Goal: Check status: Check status

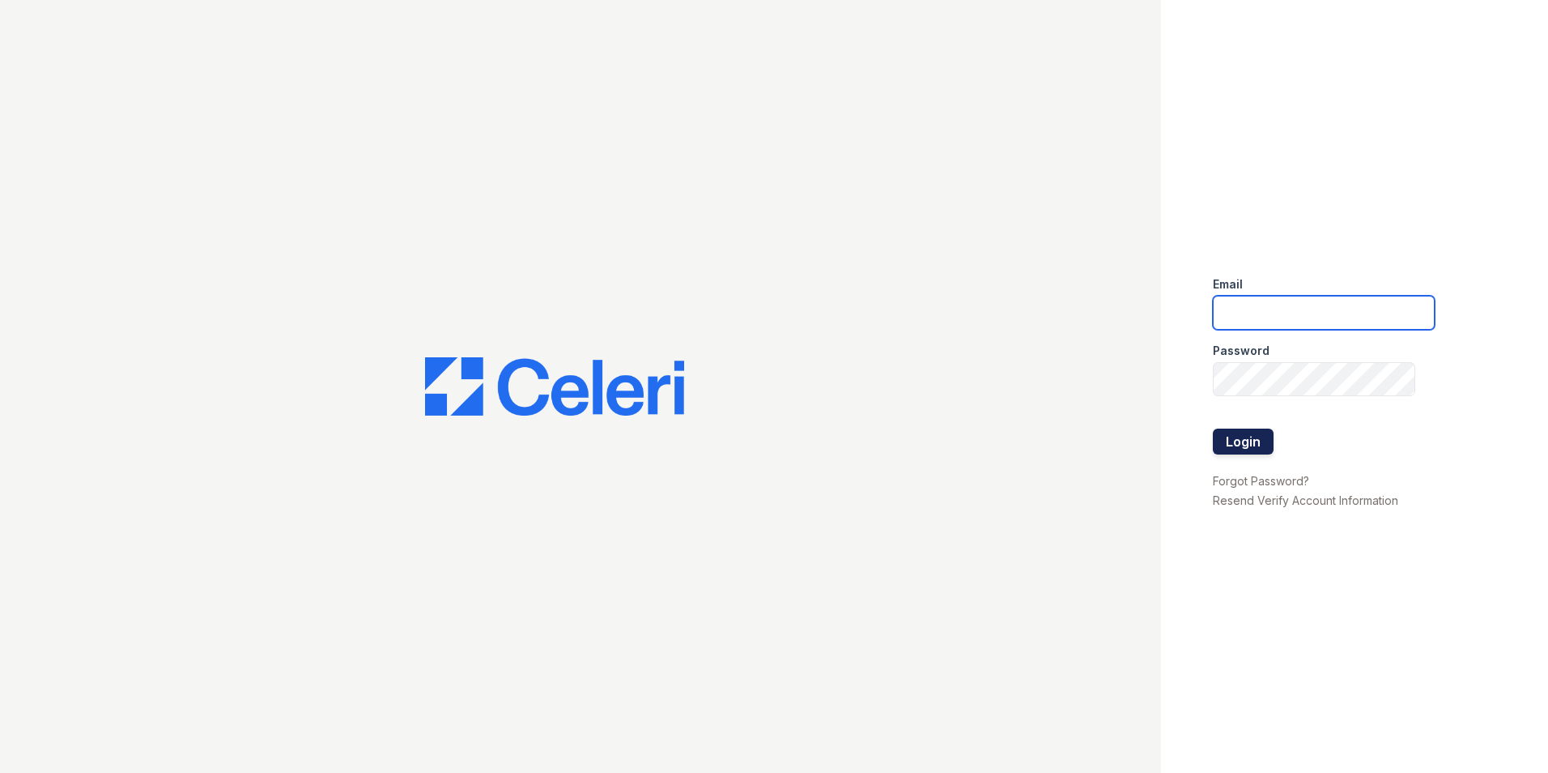
type input "[DOMAIN_NAME][EMAIL_ADDRESS][DOMAIN_NAME]"
click at [1227, 441] on button "Login" at bounding box center [1243, 441] width 61 height 26
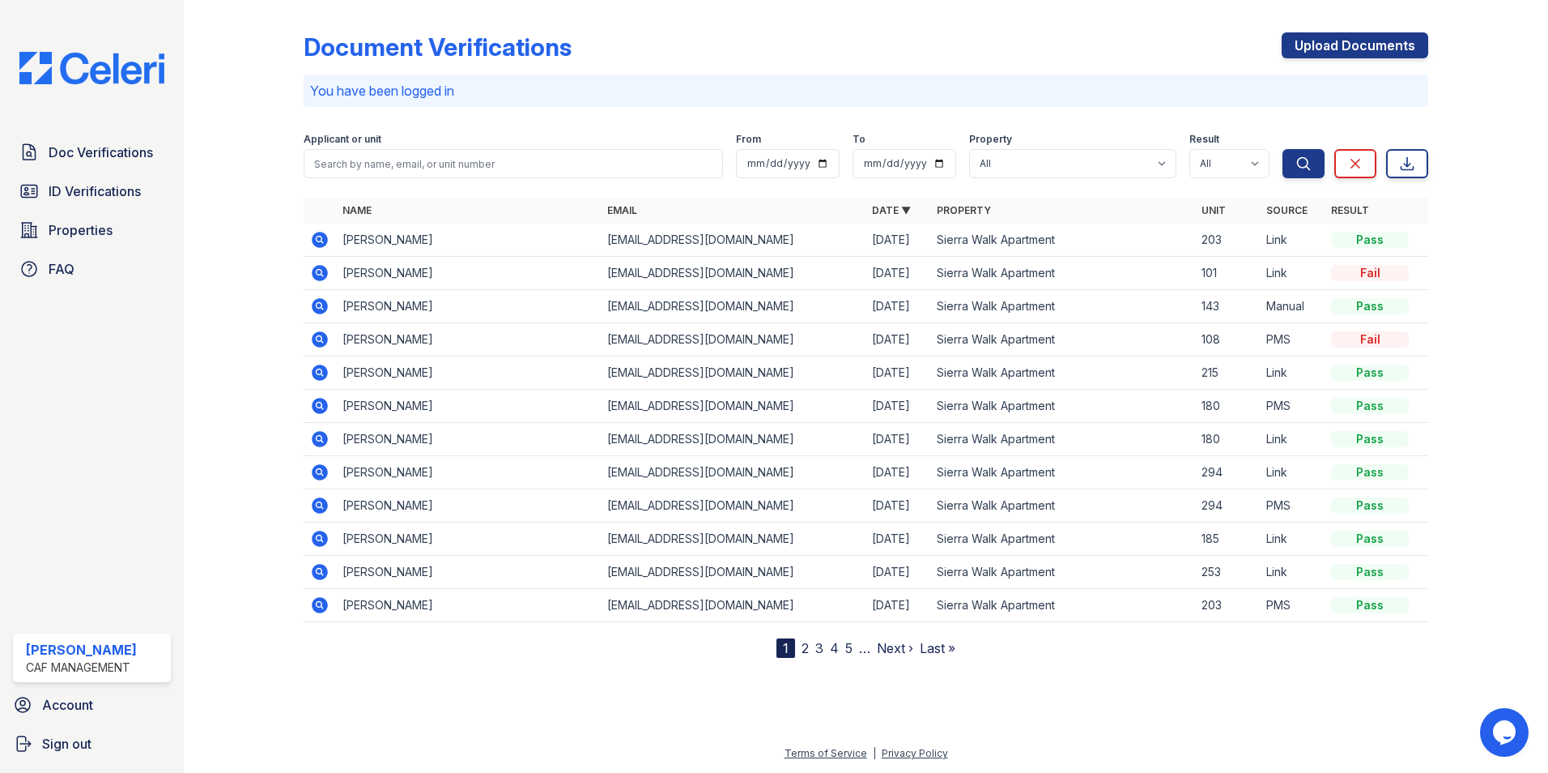
click at [317, 369] on icon at bounding box center [319, 372] width 19 height 19
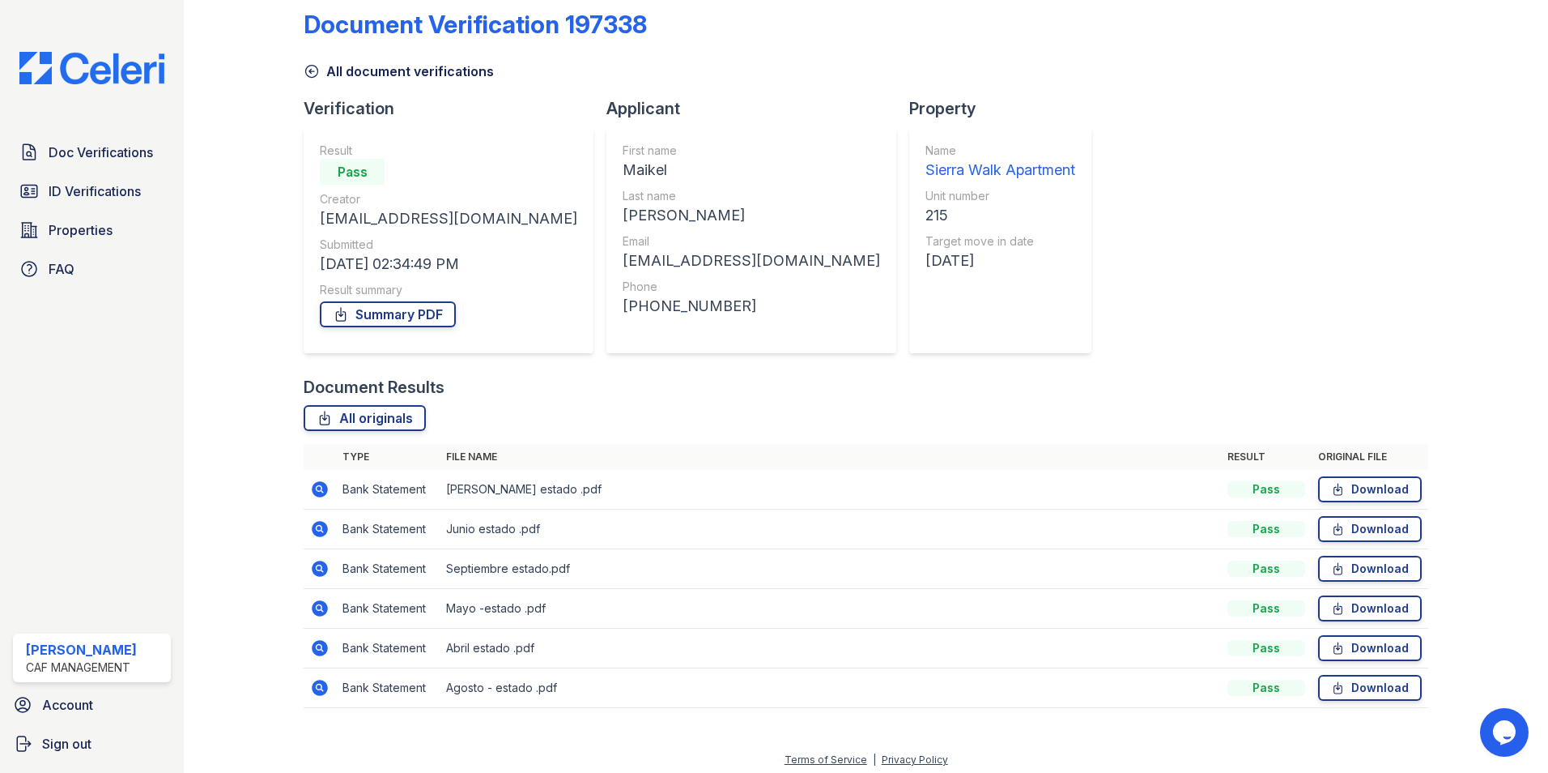
scroll to position [29, 0]
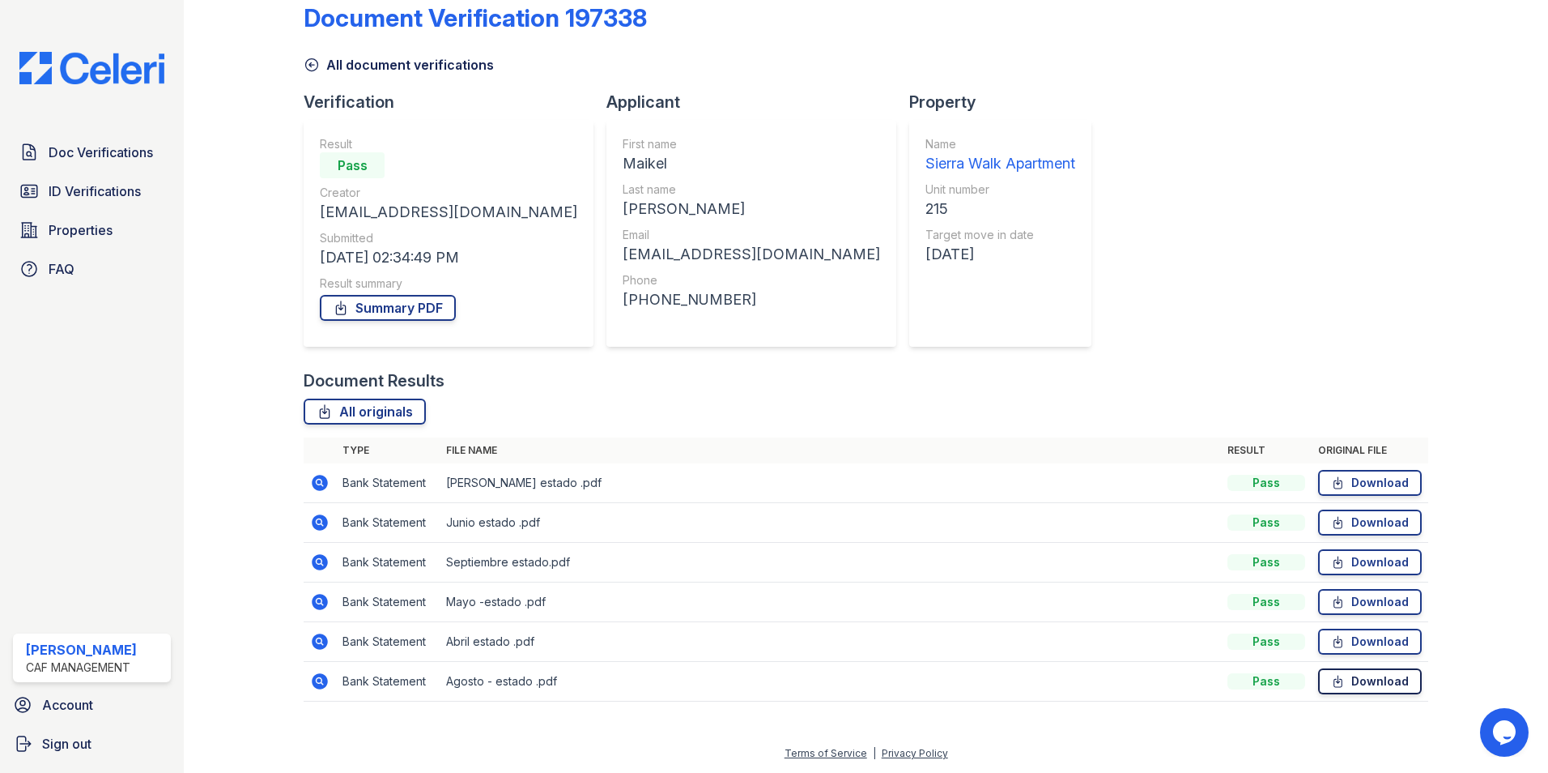
click at [1341, 679] on link "Download" at bounding box center [1370, 681] width 104 height 26
click at [312, 682] on icon at bounding box center [320, 681] width 16 height 16
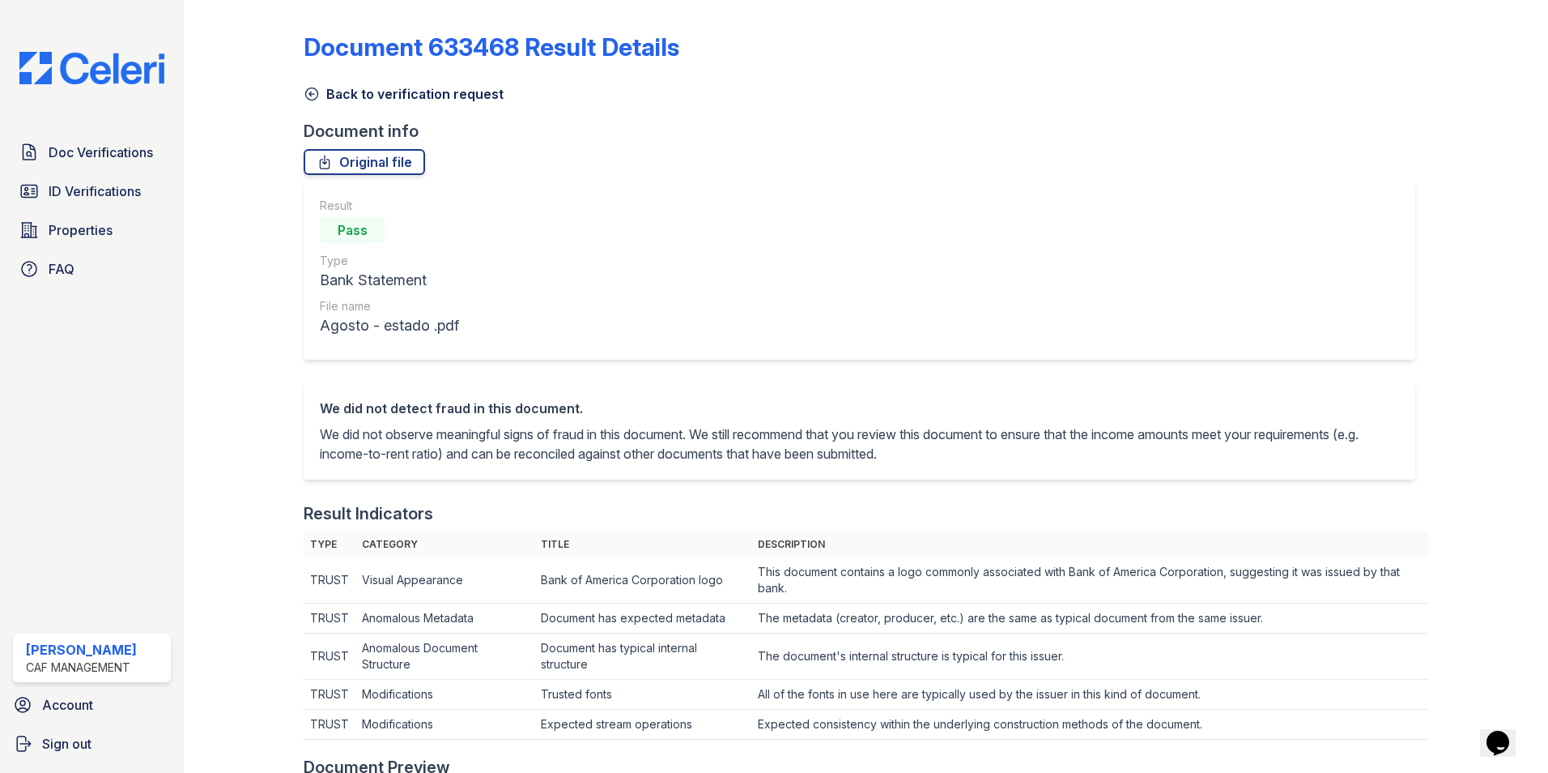
click at [321, 94] on link "Back to verification request" at bounding box center [404, 93] width 200 height 19
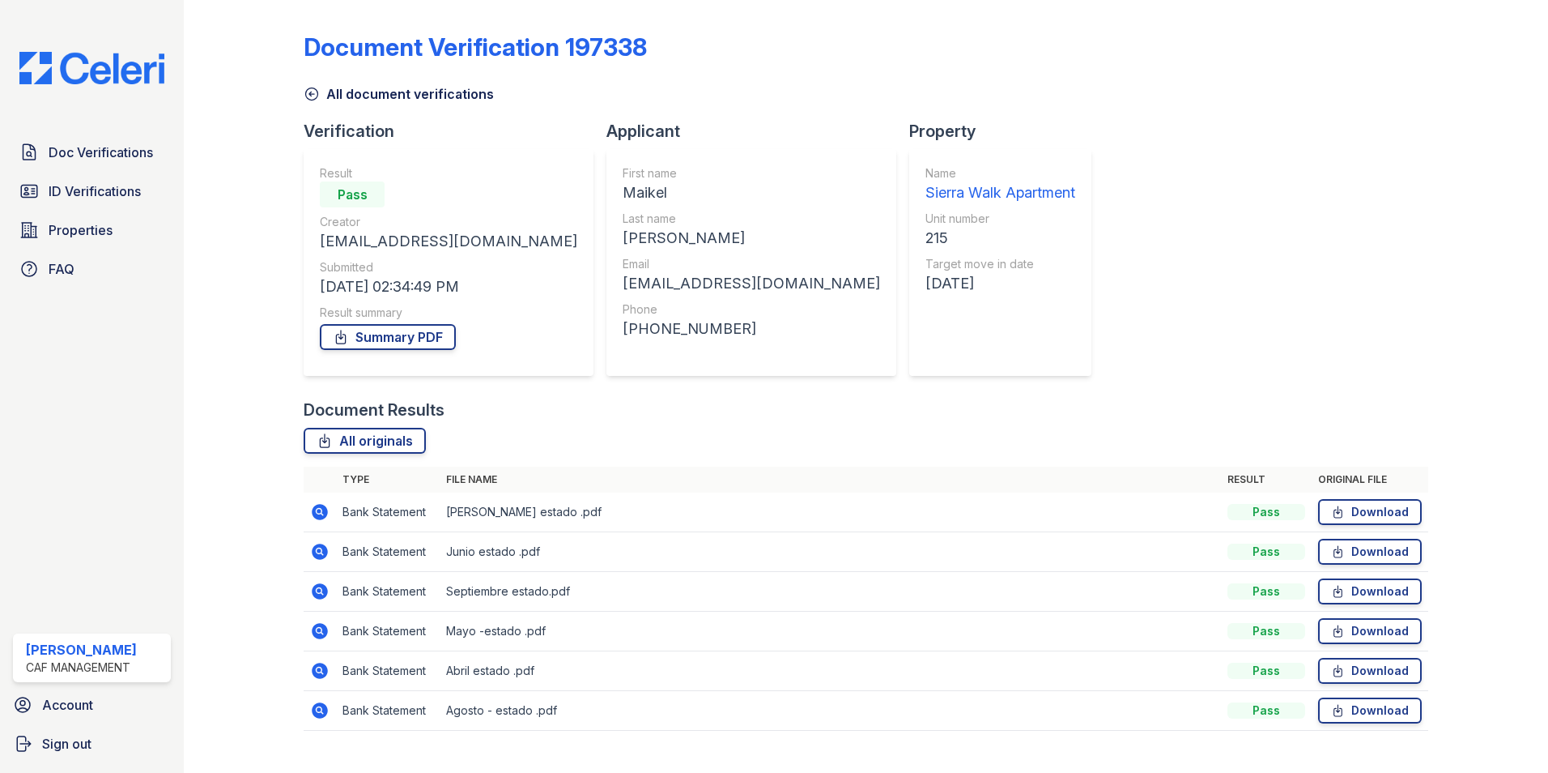
click at [318, 670] on icon at bounding box center [319, 669] width 4 height 4
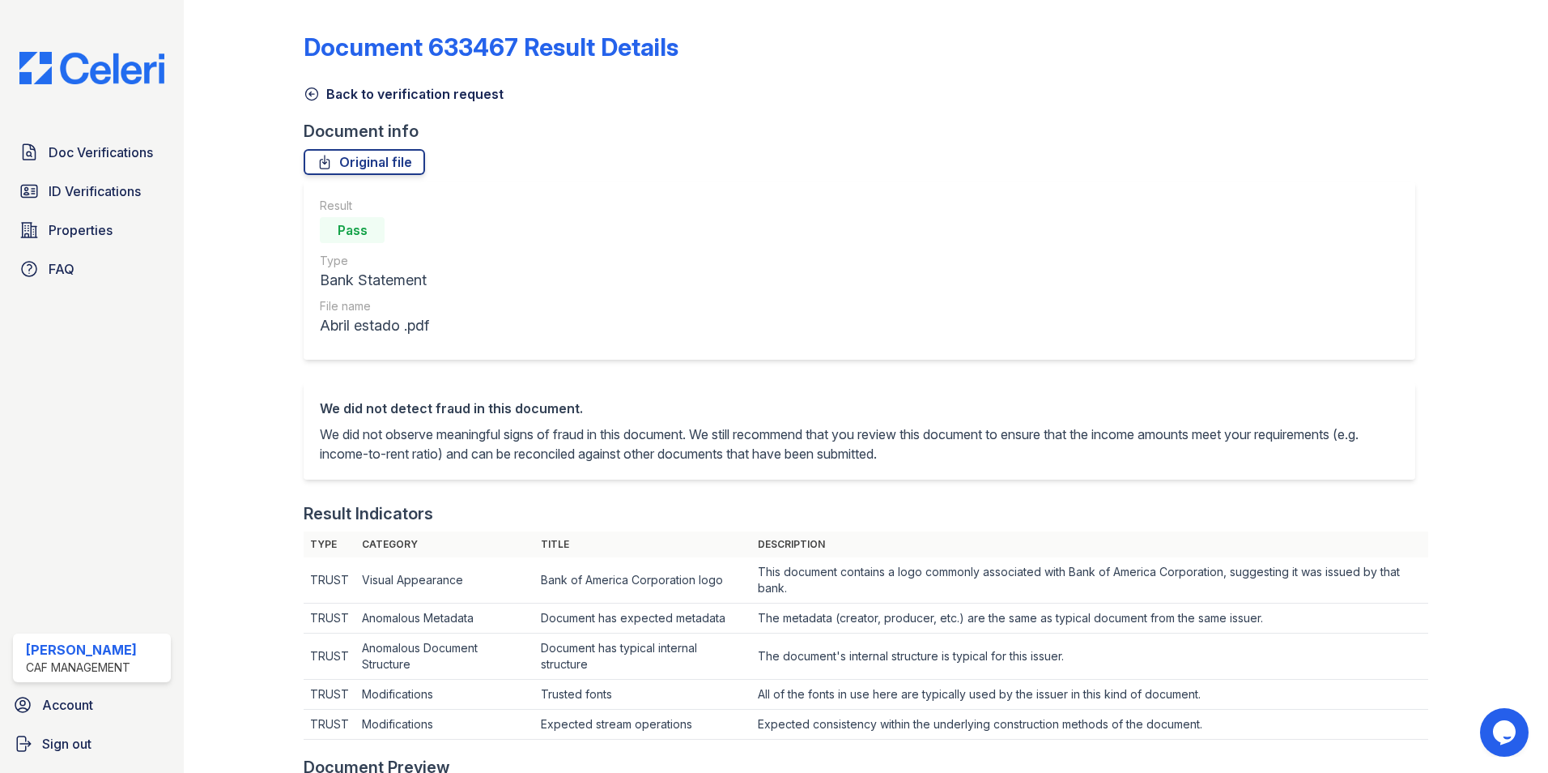
click at [314, 90] on icon at bounding box center [312, 94] width 16 height 16
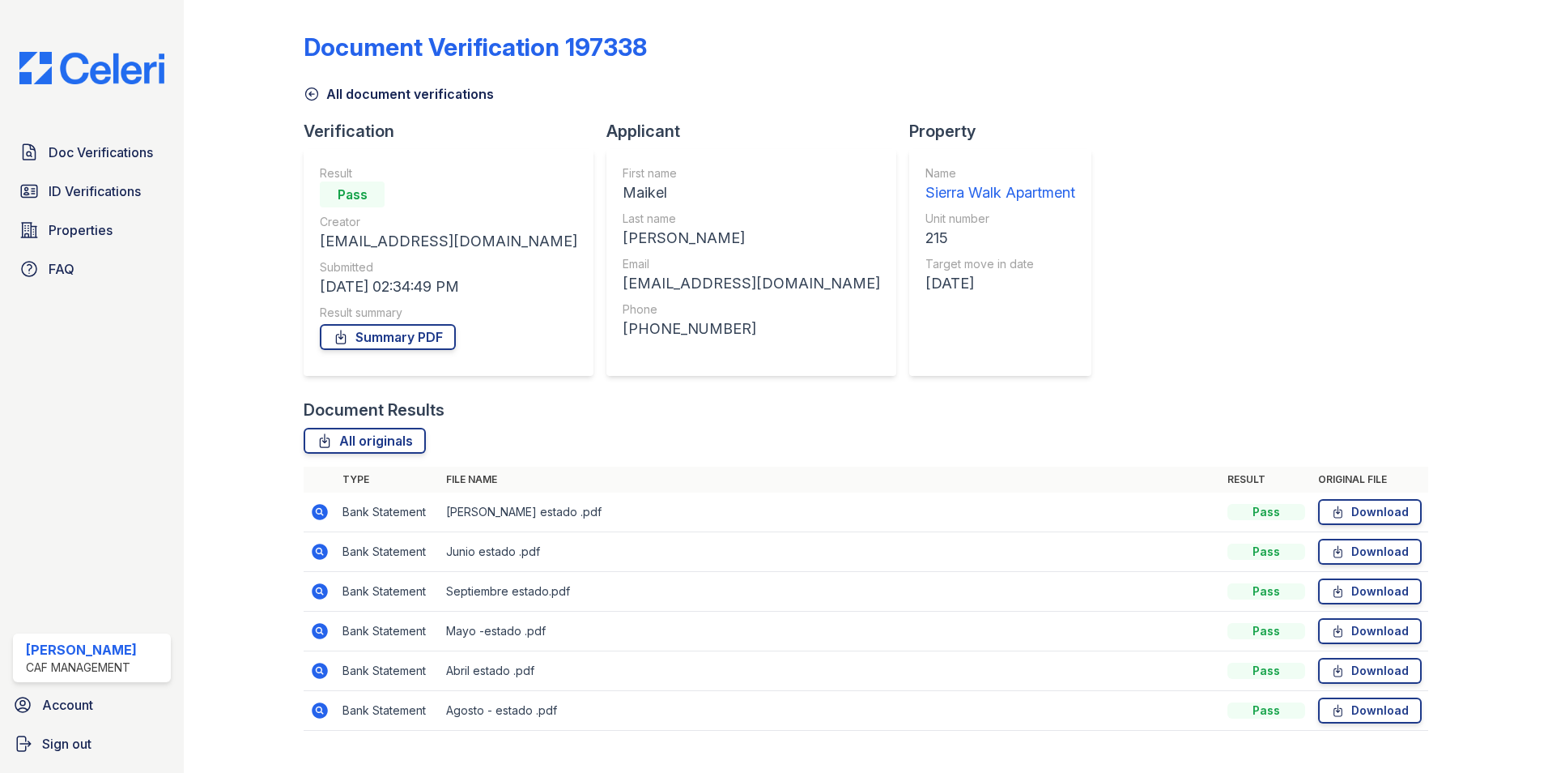
click at [317, 625] on icon at bounding box center [320, 631] width 16 height 16
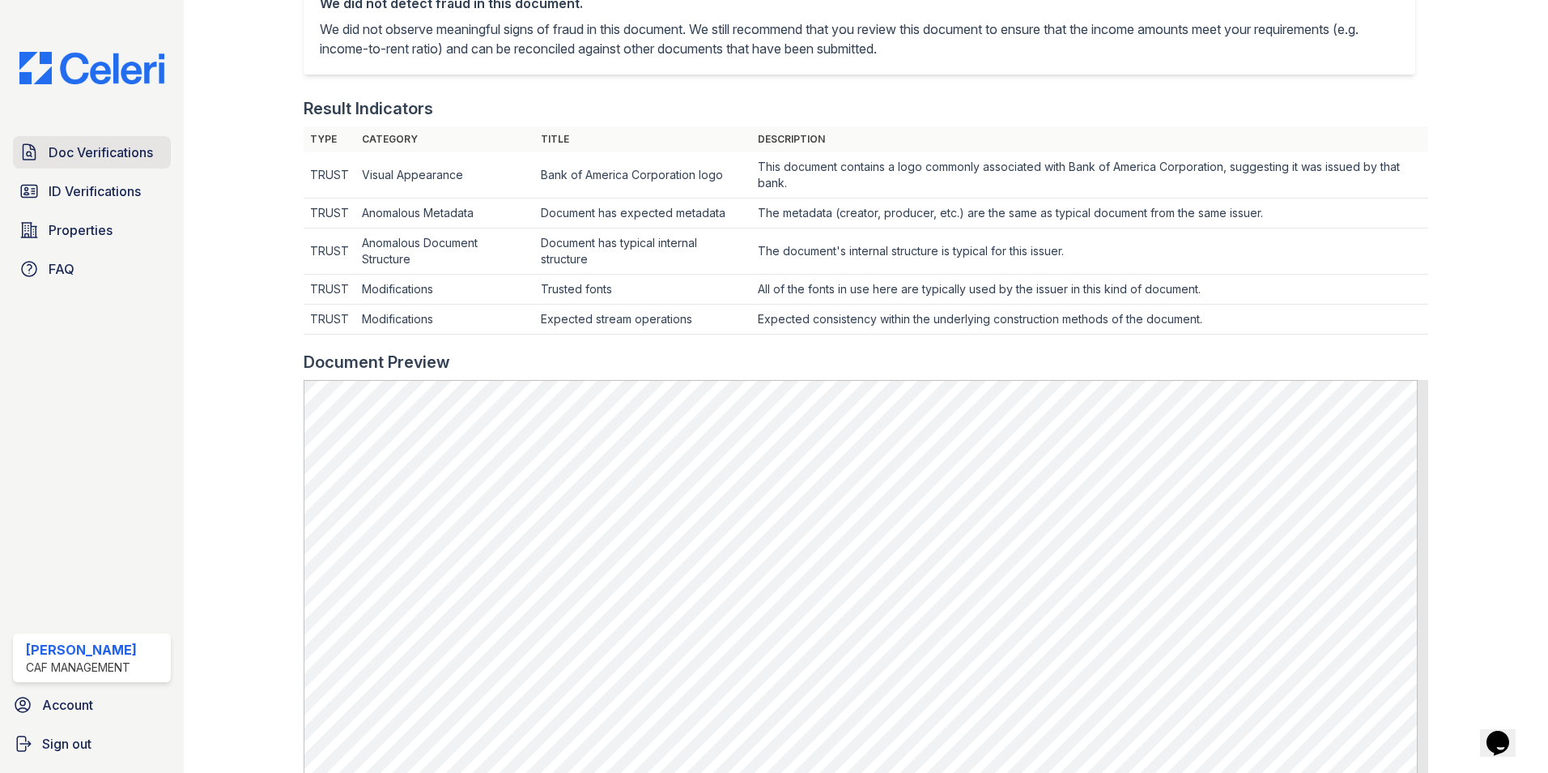
click at [56, 138] on link "Doc Verifications" at bounding box center [92, 152] width 158 height 32
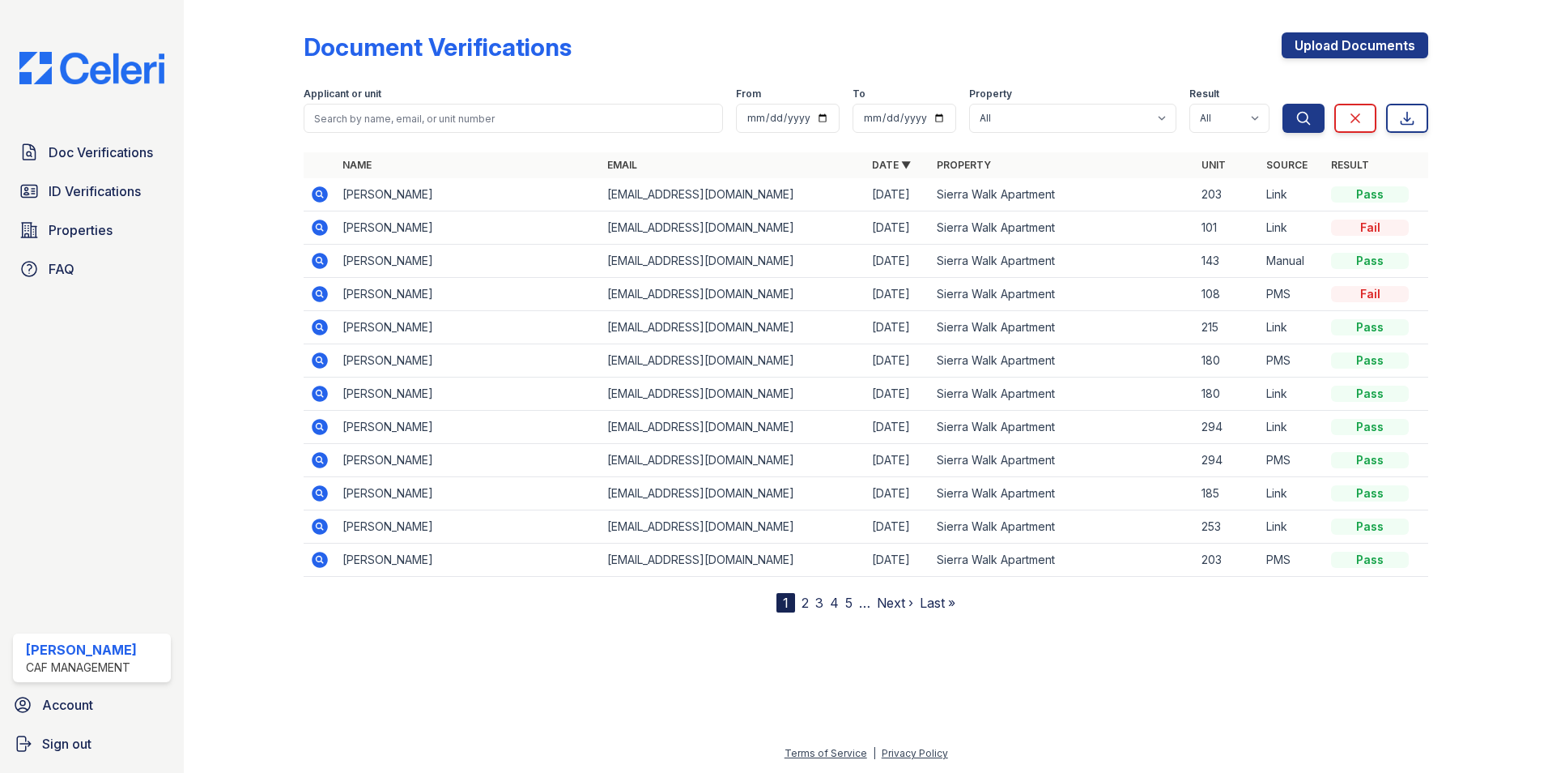
click at [326, 326] on icon at bounding box center [320, 327] width 16 height 16
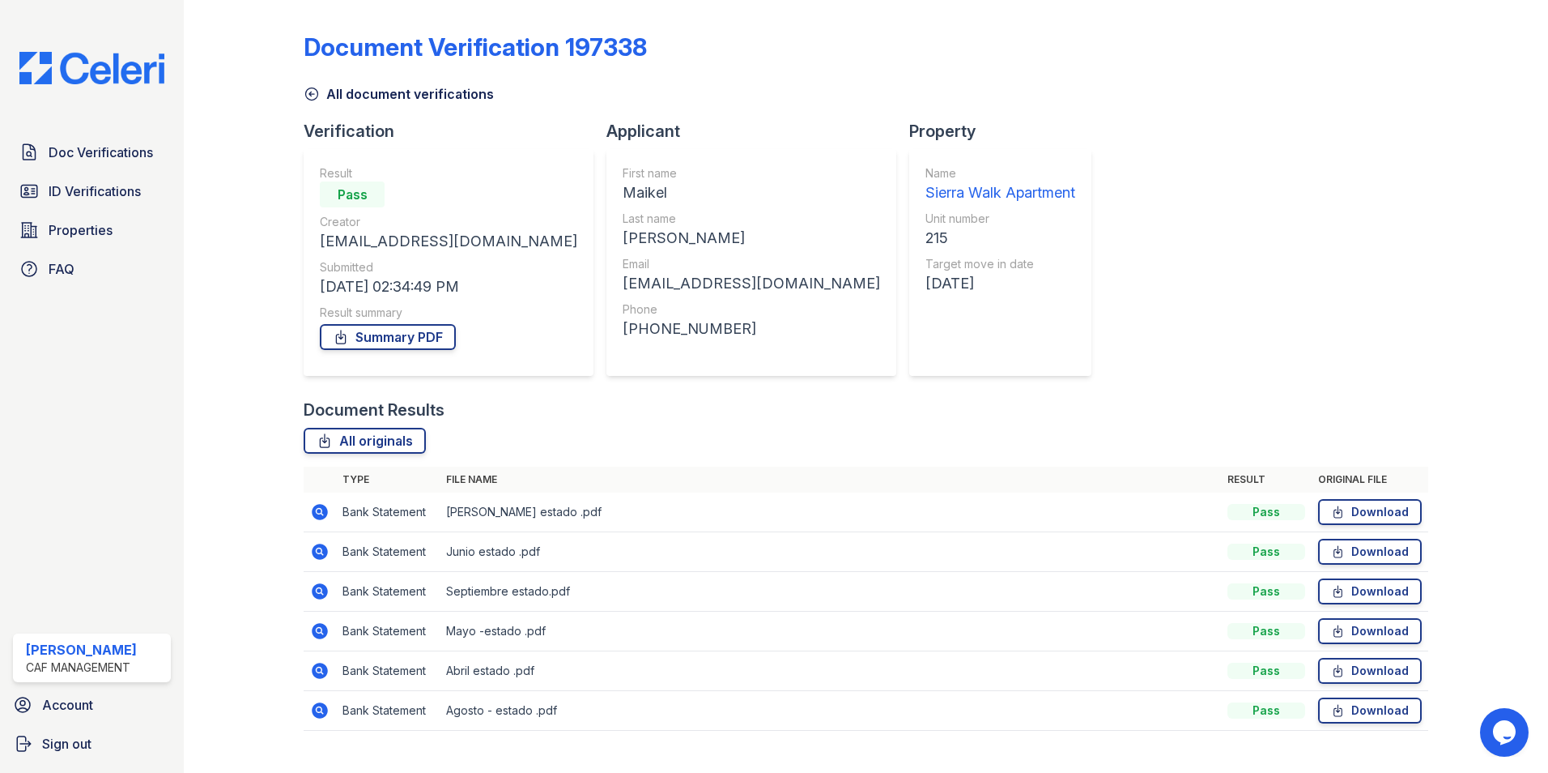
click at [318, 590] on icon at bounding box center [319, 590] width 4 height 4
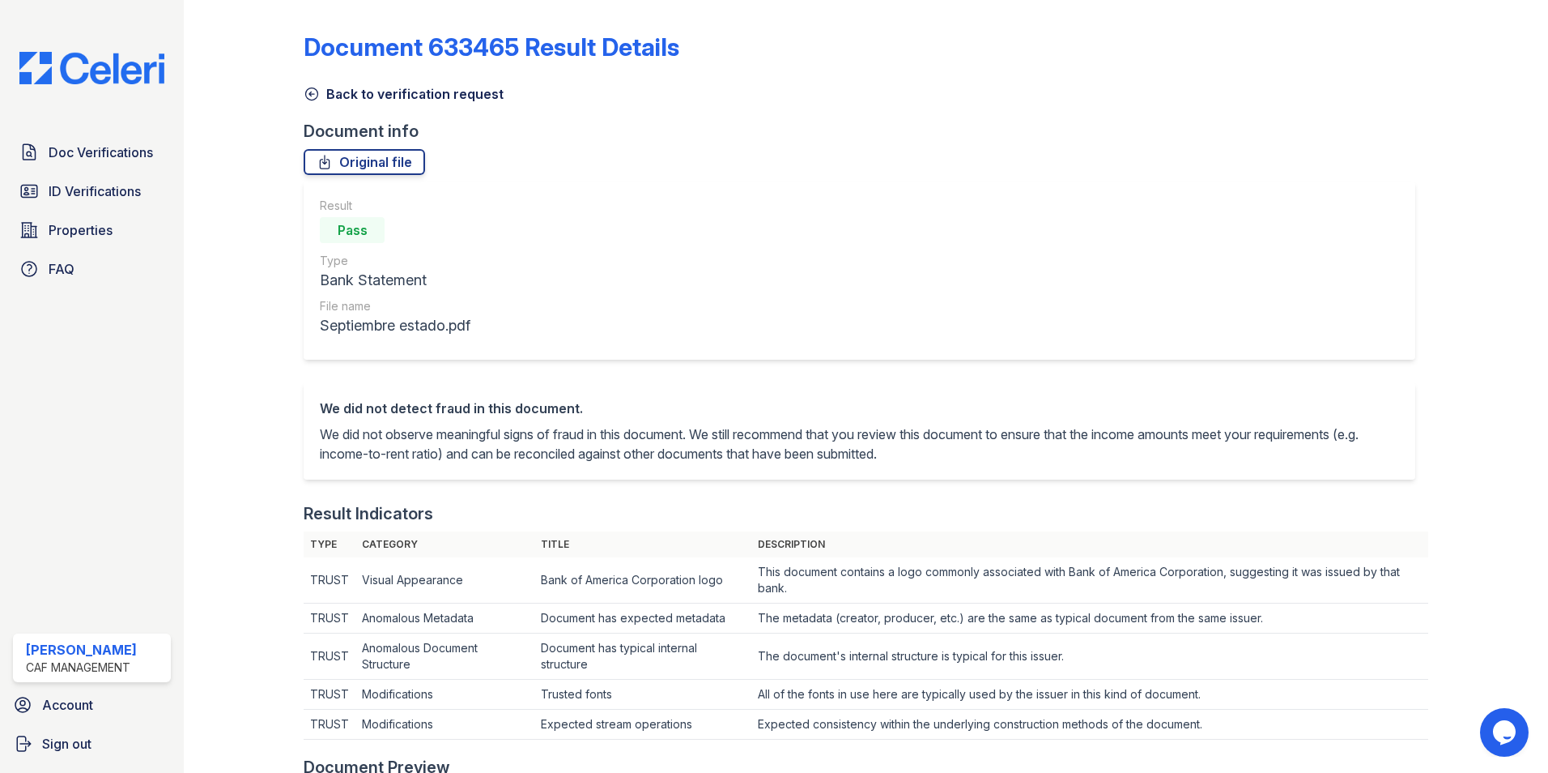
click at [311, 88] on icon at bounding box center [312, 94] width 12 height 12
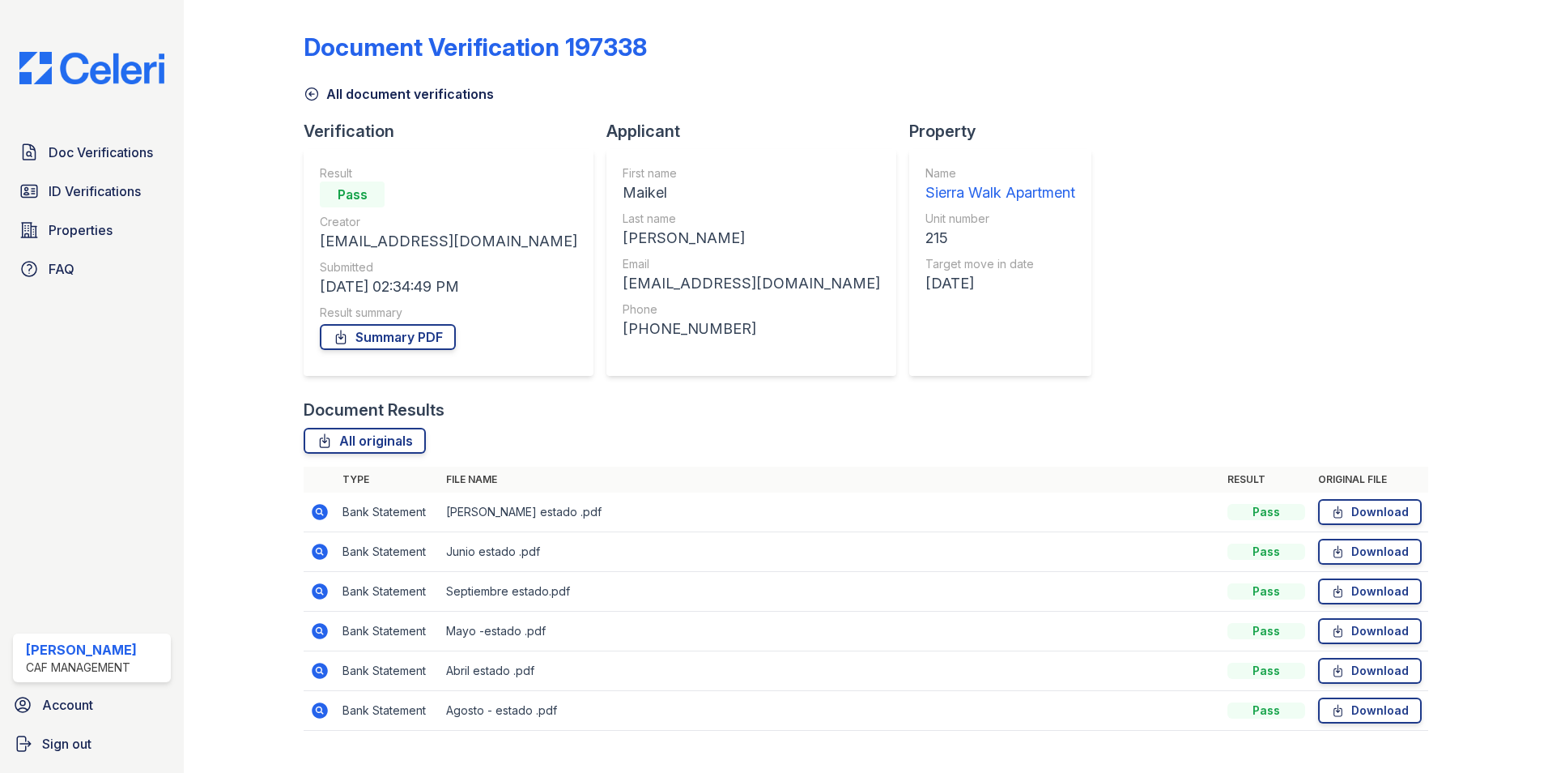
click at [325, 548] on icon at bounding box center [320, 551] width 16 height 16
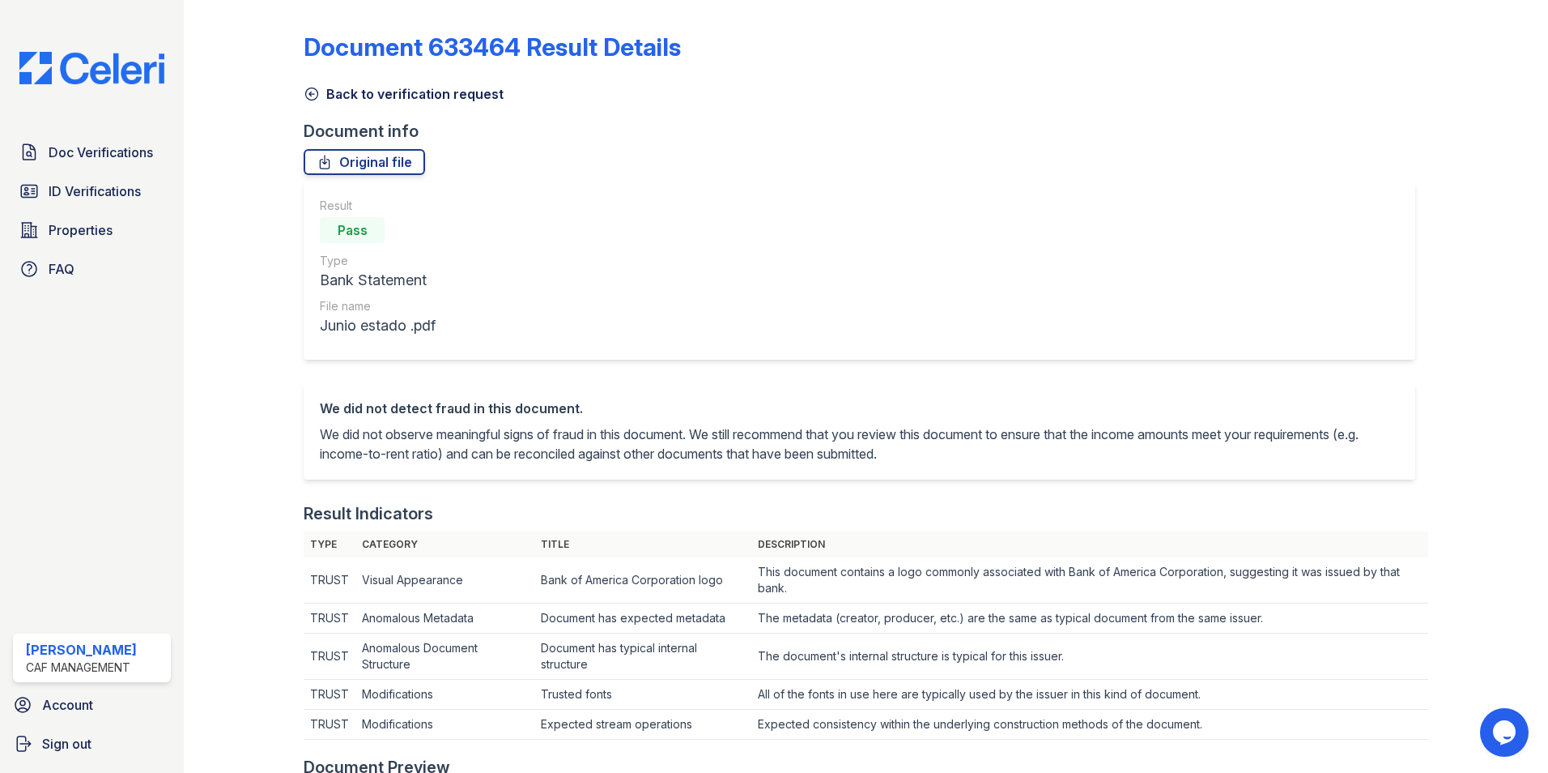
click at [307, 91] on icon at bounding box center [312, 94] width 16 height 16
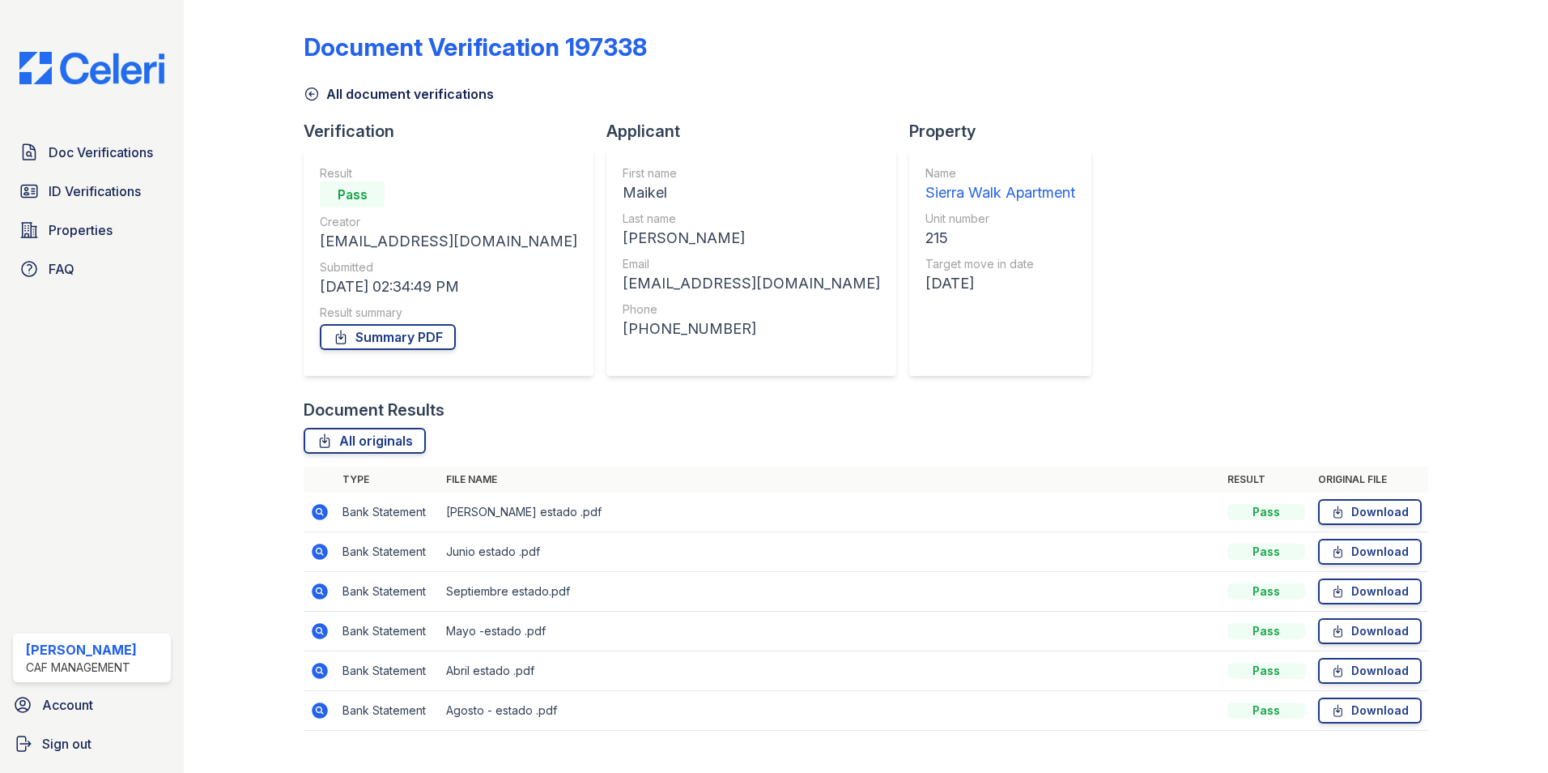
click at [322, 513] on icon at bounding box center [320, 512] width 16 height 16
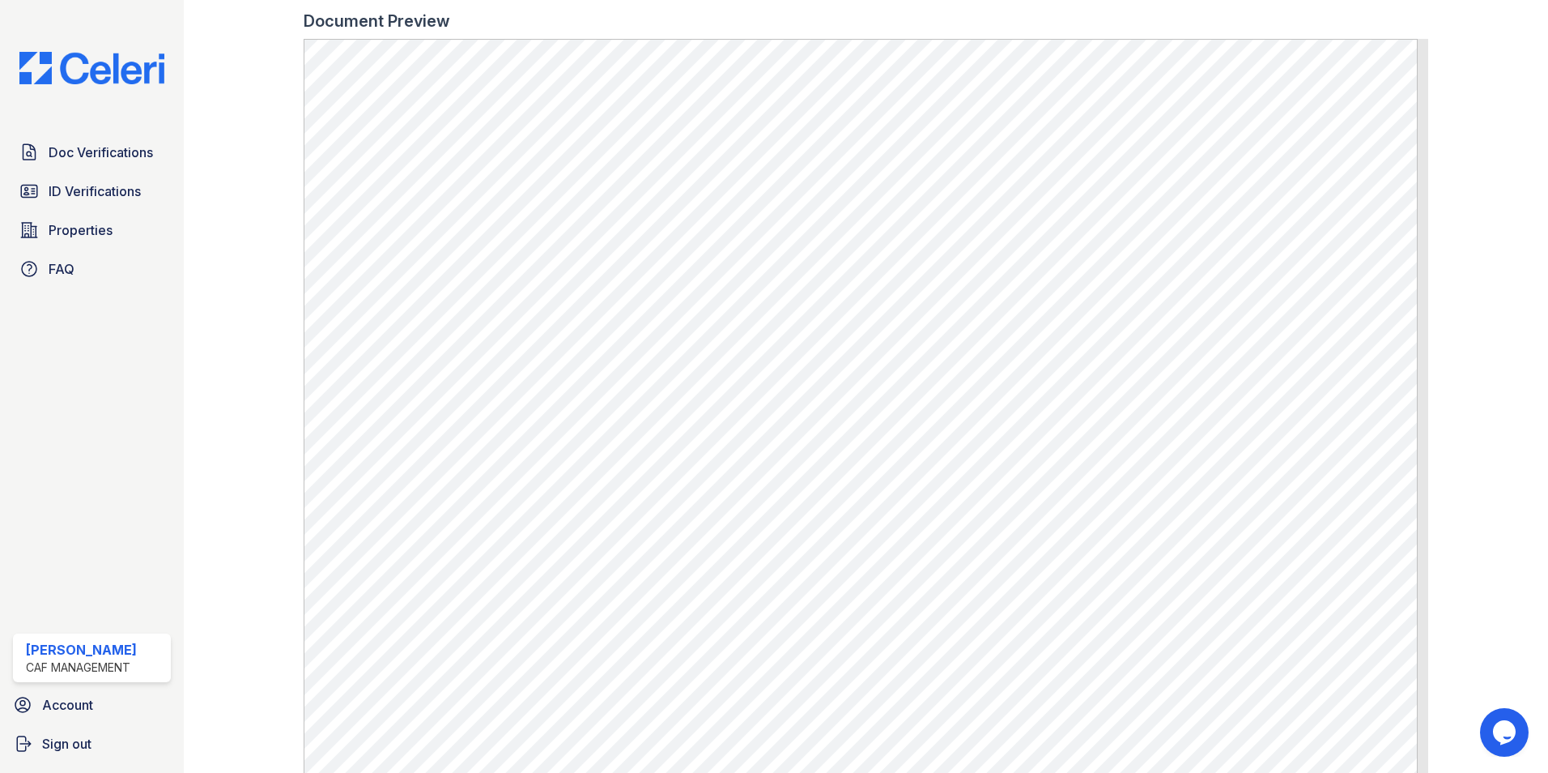
scroll to position [840, 0]
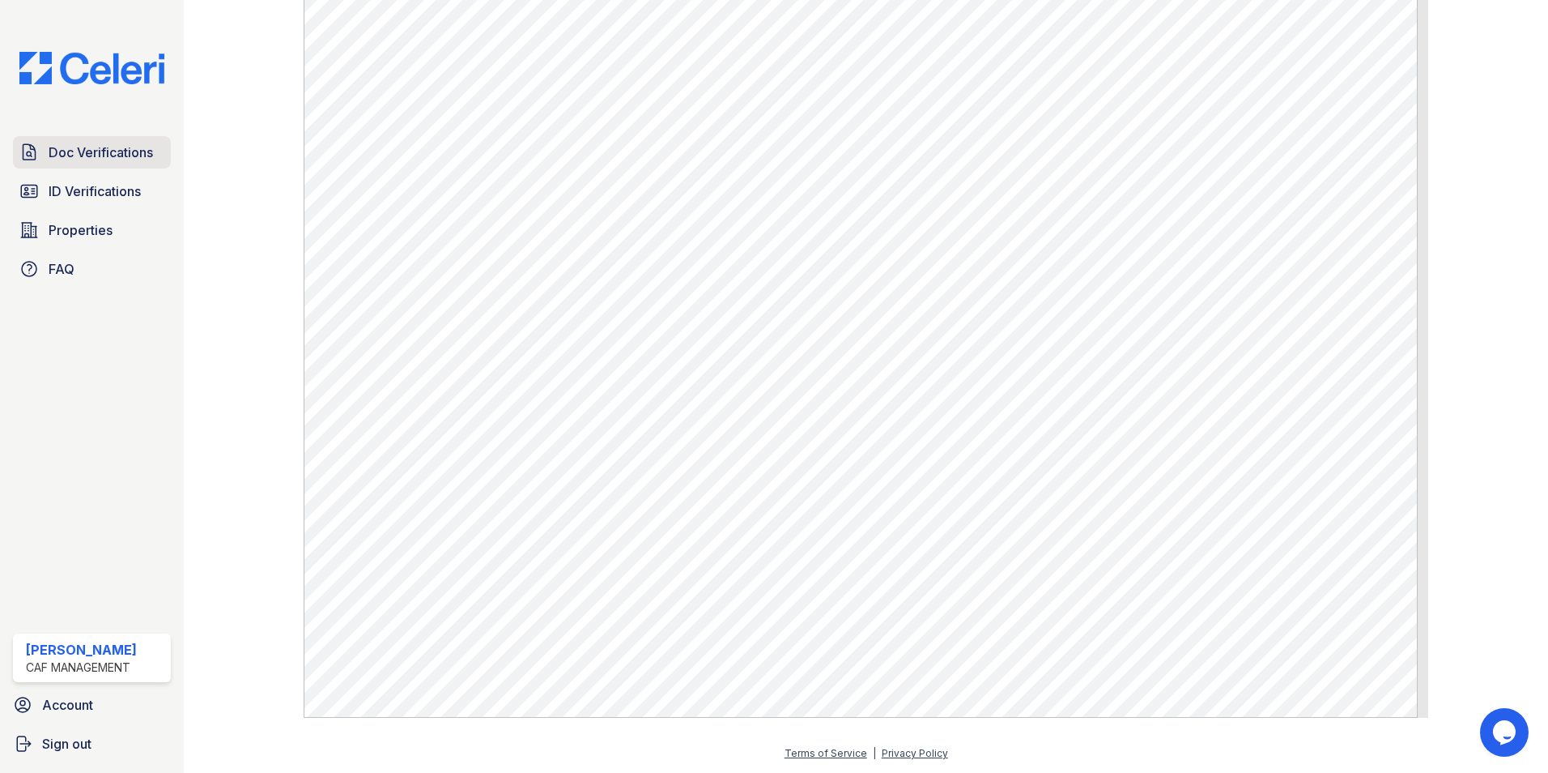
click at [82, 153] on span "Doc Verifications" at bounding box center [101, 152] width 104 height 19
